Goal: Navigation & Orientation: Find specific page/section

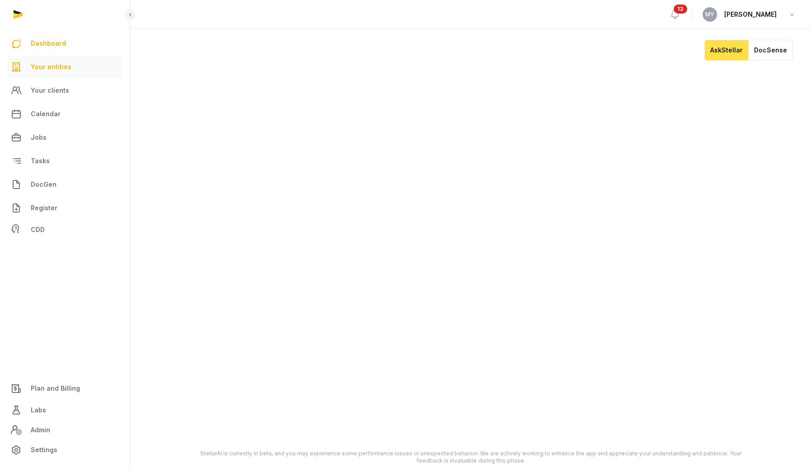
click at [39, 64] on span "Your entities" at bounding box center [51, 67] width 41 height 11
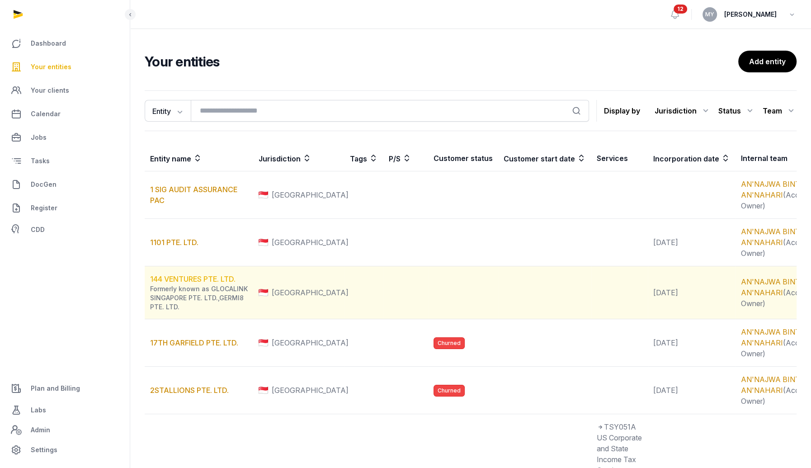
click at [194, 284] on link "144 VENTURES PTE. LTD." at bounding box center [192, 279] width 85 height 9
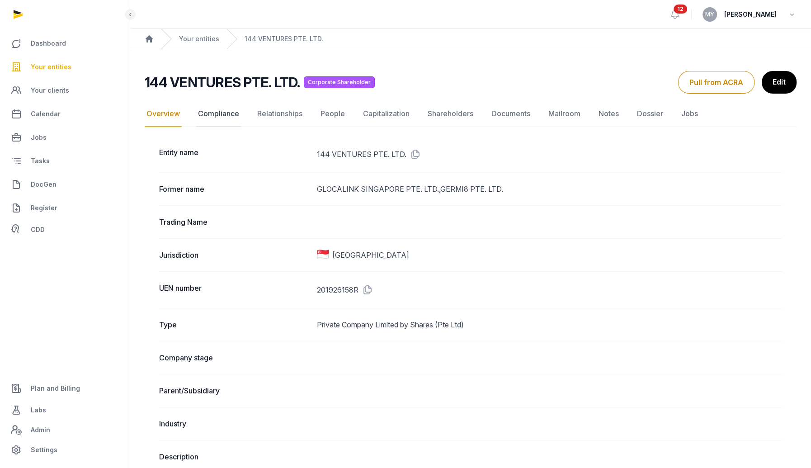
click at [235, 124] on link "Compliance" at bounding box center [218, 114] width 45 height 26
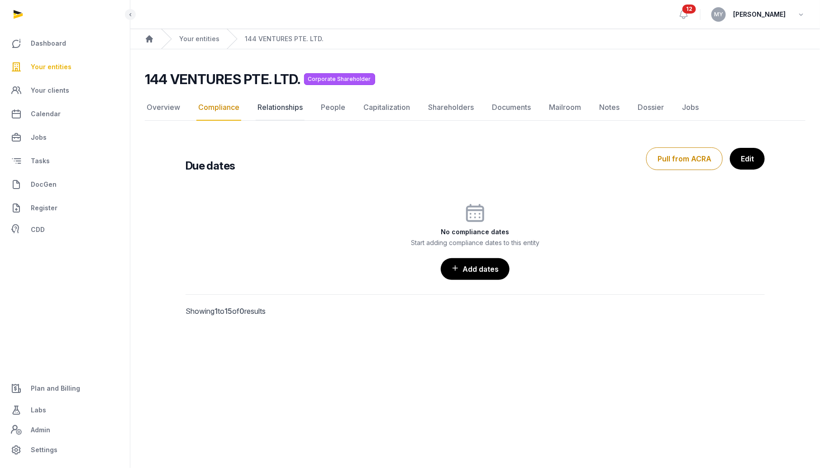
click at [280, 112] on link "Relationships" at bounding box center [280, 108] width 49 height 26
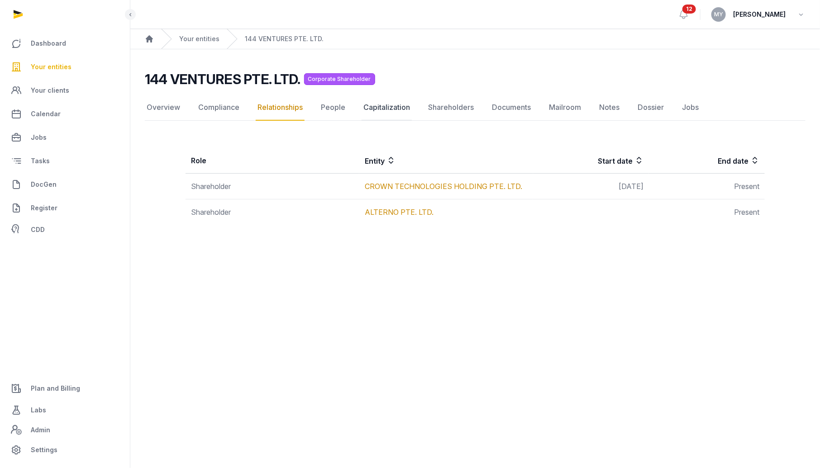
click at [389, 117] on link "Capitalization" at bounding box center [386, 108] width 50 height 26
